Goal: Information Seeking & Learning: Learn about a topic

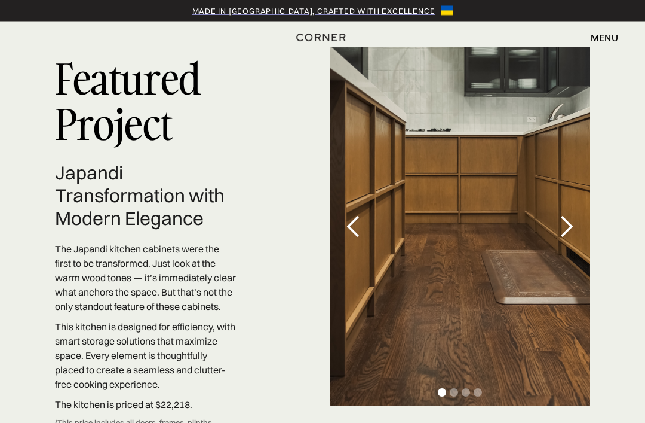
scroll to position [3436, 0]
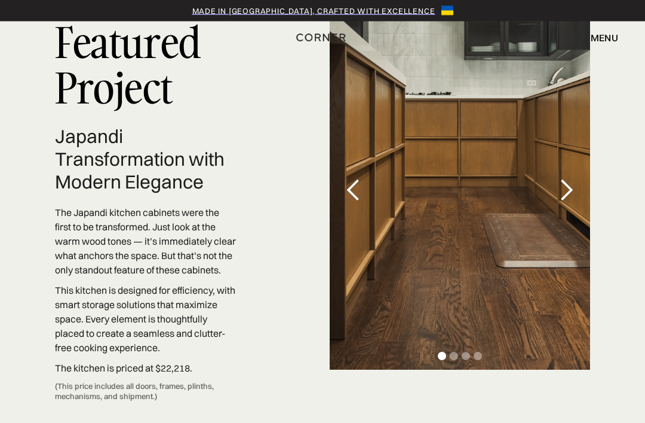
click at [570, 200] on div "next slide" at bounding box center [567, 191] width 24 height 24
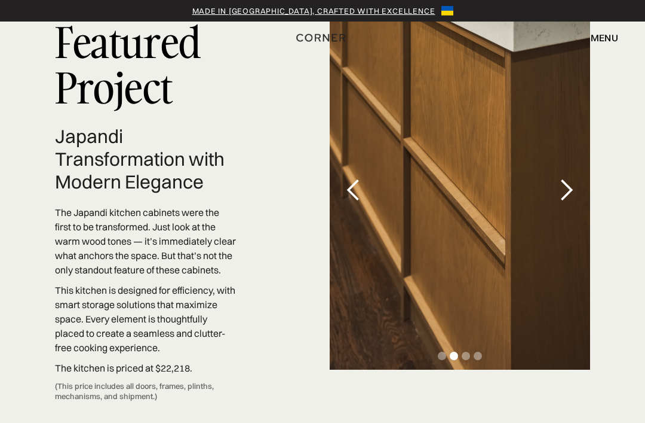
click at [570, 202] on div "next slide" at bounding box center [567, 190] width 24 height 24
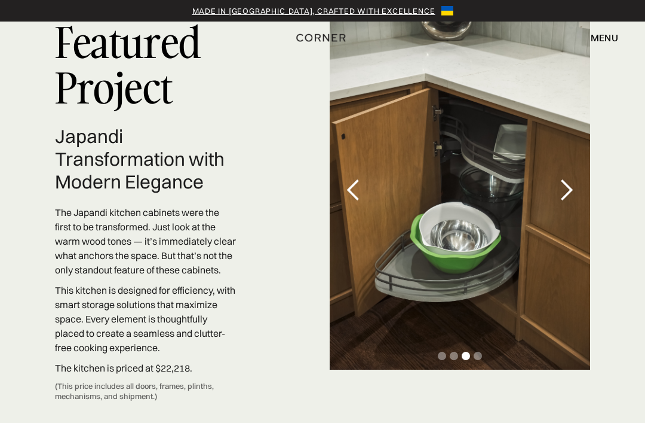
click at [569, 202] on div "next slide" at bounding box center [567, 190] width 24 height 24
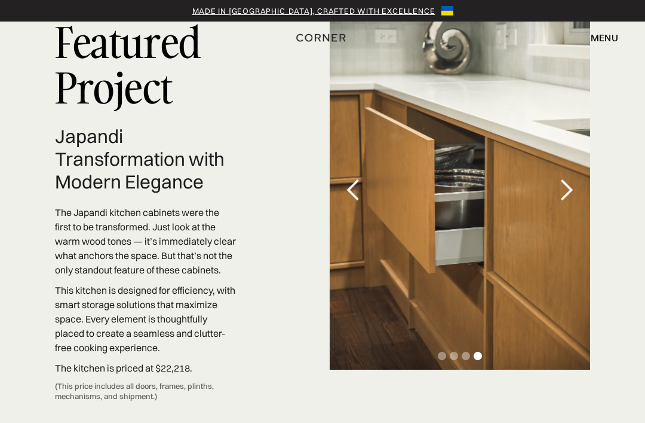
click at [568, 202] on div "next slide" at bounding box center [567, 190] width 24 height 24
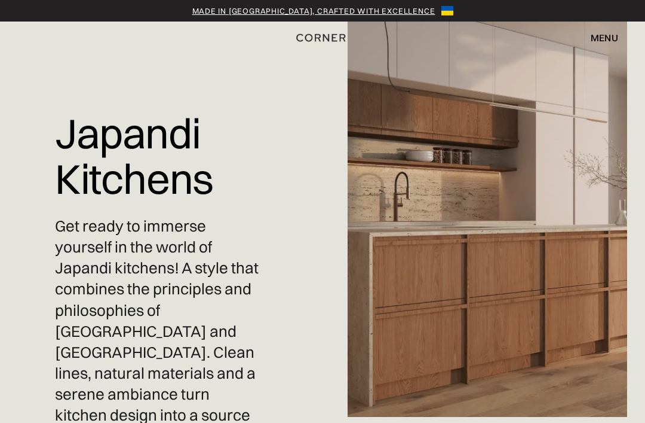
scroll to position [0, 0]
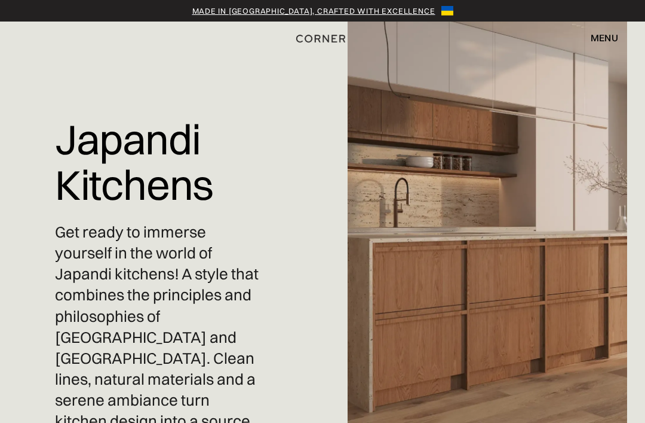
click at [320, 40] on img "home" at bounding box center [320, 39] width 49 height 16
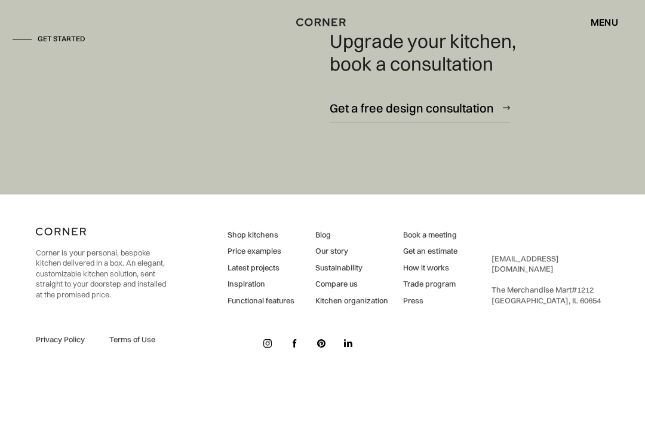
scroll to position [7911, 0]
click at [439, 273] on link "How it works" at bounding box center [430, 267] width 54 height 11
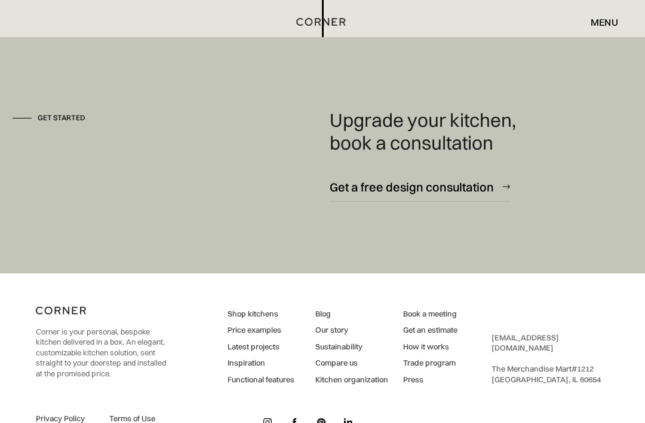
scroll to position [3117, 0]
click at [265, 422] on img at bounding box center [268, 422] width 8 height 8
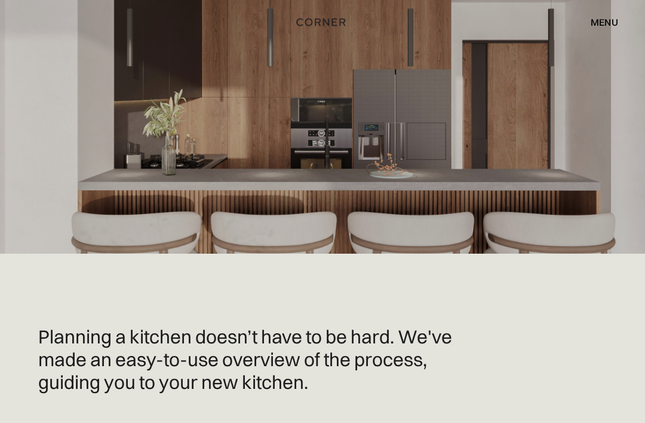
click at [603, 20] on div "menu" at bounding box center [604, 22] width 27 height 10
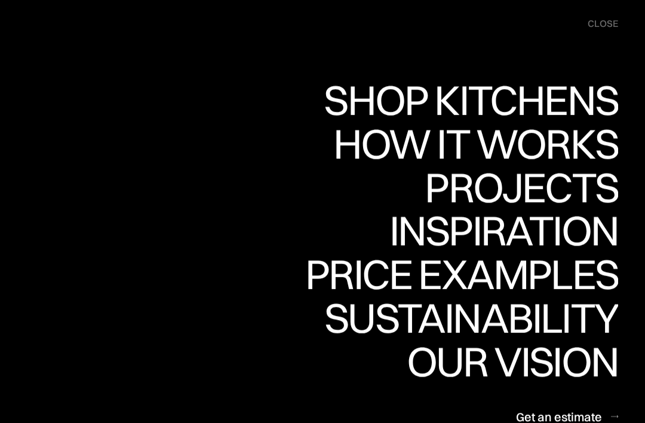
scroll to position [962, 0]
click at [604, 29] on div "close" at bounding box center [603, 23] width 30 height 13
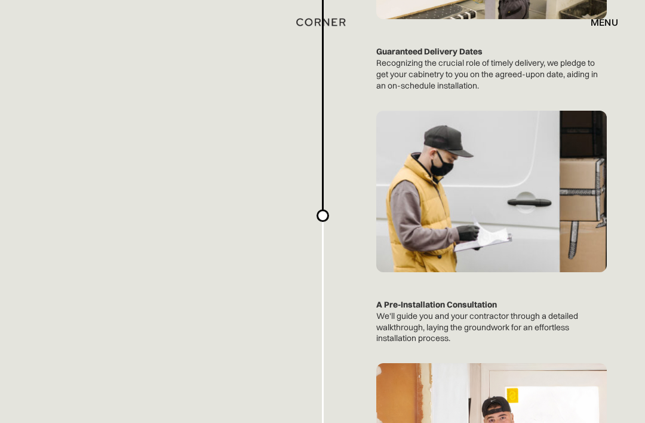
scroll to position [2509, 0]
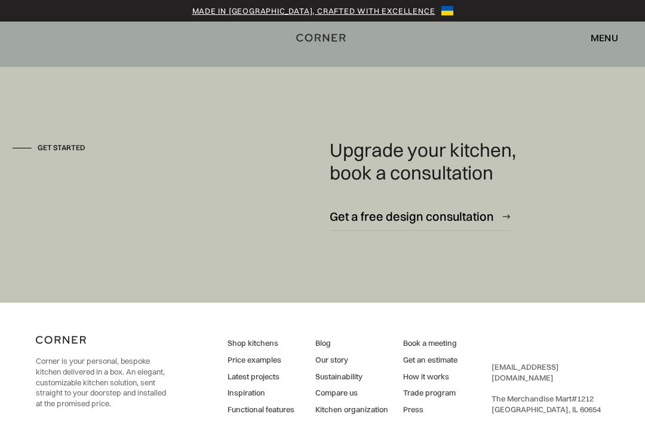
scroll to position [4284, 0]
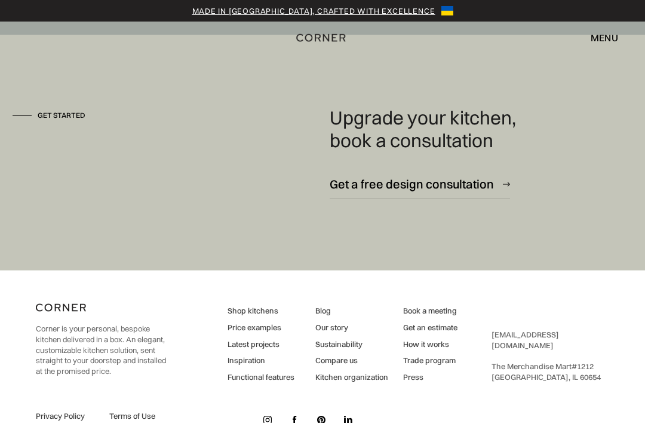
click at [271, 422] on img at bounding box center [268, 419] width 8 height 8
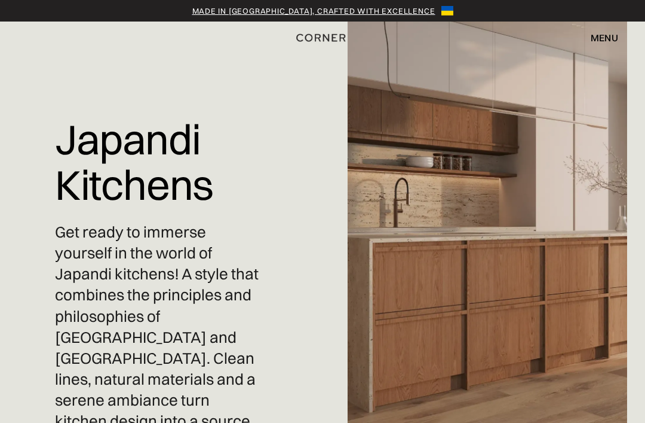
click at [258, 10] on div "Made in [GEOGRAPHIC_DATA], crafted with excellence" at bounding box center [313, 11] width 243 height 12
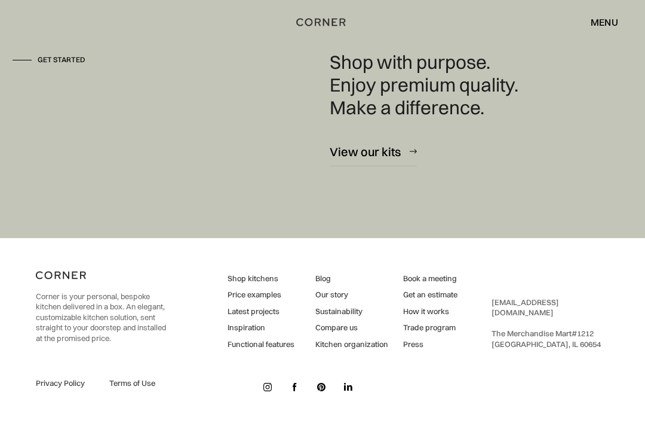
scroll to position [3136, 0]
